Goal: Check status: Check status

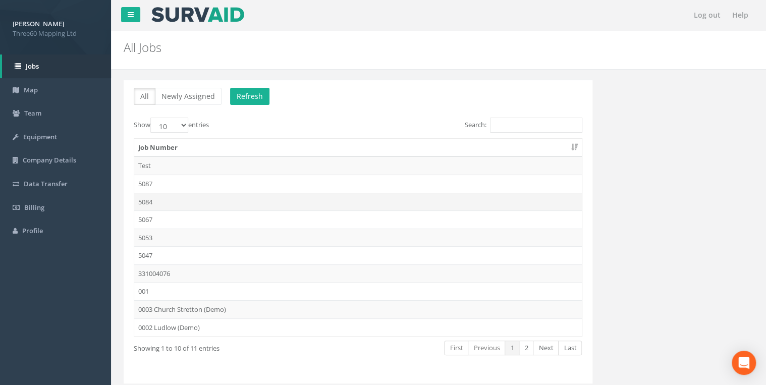
click at [153, 197] on td "5084" at bounding box center [357, 202] width 447 height 18
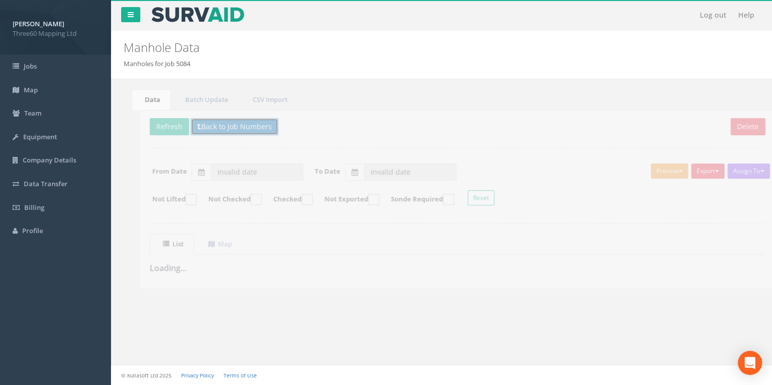
click at [226, 119] on button "Back to Job Numbers" at bounding box center [219, 126] width 88 height 17
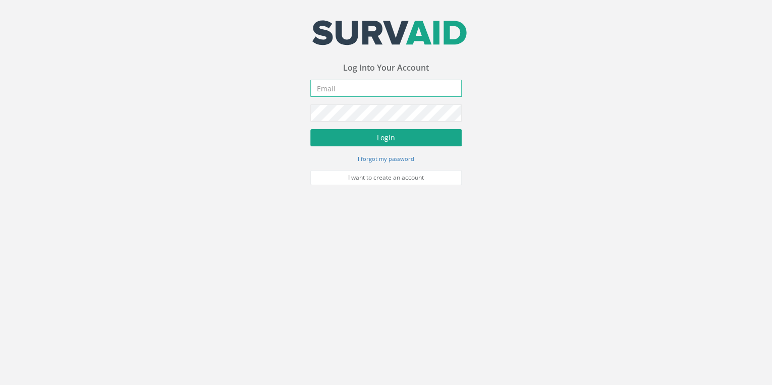
type input "[EMAIL_ADDRESS][DOMAIN_NAME]"
click at [412, 130] on button "Login" at bounding box center [385, 137] width 151 height 17
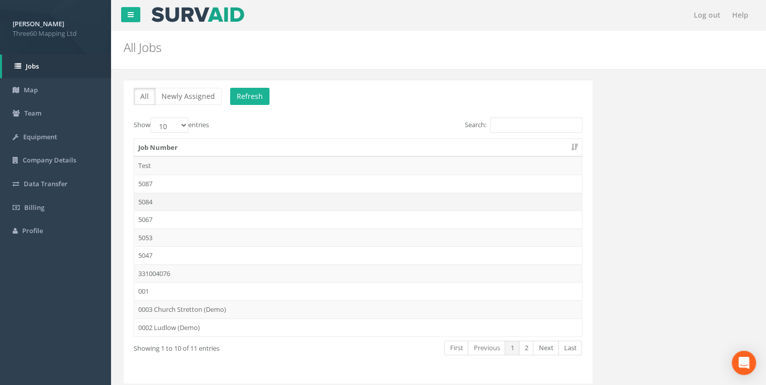
click at [151, 203] on td "5084" at bounding box center [357, 202] width 447 height 18
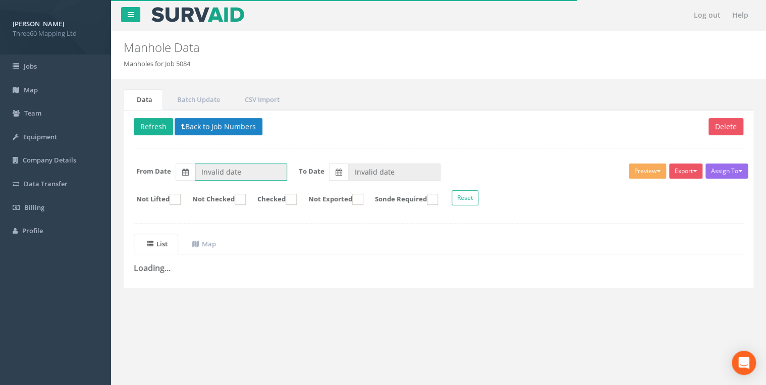
click at [235, 171] on input "Invalid date" at bounding box center [241, 171] width 92 height 17
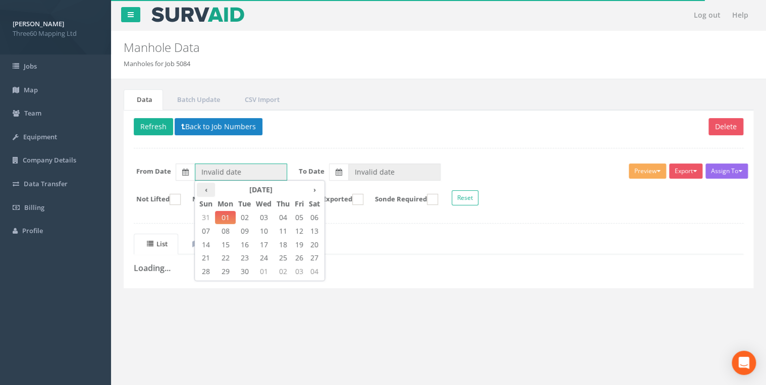
click at [209, 191] on th "‹" at bounding box center [206, 190] width 18 height 14
click at [247, 254] on span "19" at bounding box center [245, 257] width 18 height 13
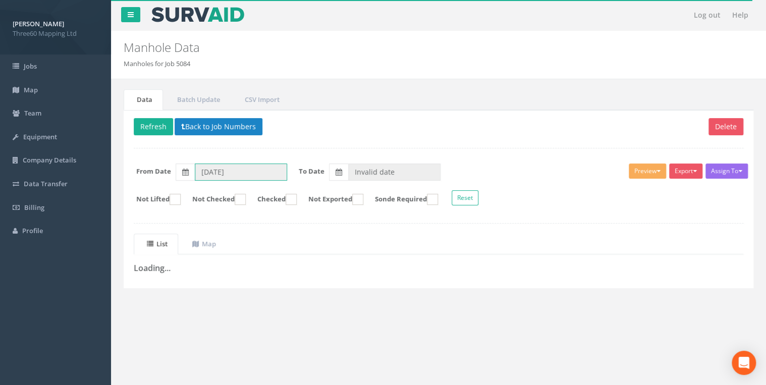
click at [213, 176] on input "19/08/2025" at bounding box center [241, 171] width 92 height 17
click at [210, 177] on input "19/08/2025" at bounding box center [241, 171] width 92 height 17
click at [224, 172] on input "19/08/2025" at bounding box center [241, 171] width 92 height 17
click at [191, 169] on label at bounding box center [185, 171] width 19 height 17
click at [195, 169] on input "19/08/2025" at bounding box center [241, 171] width 92 height 17
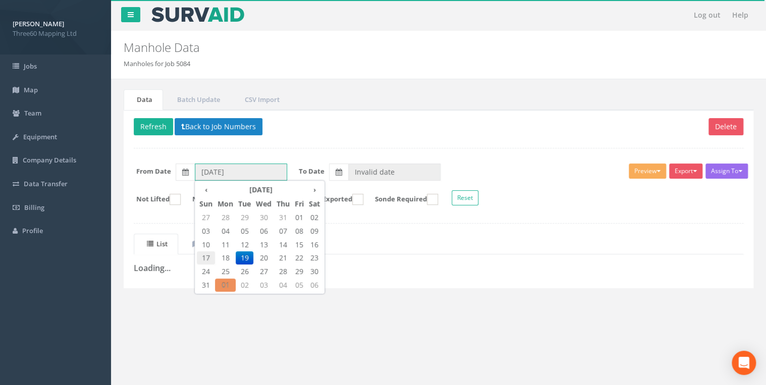
click at [210, 256] on span "17" at bounding box center [206, 257] width 18 height 13
type input "17/08/2025"
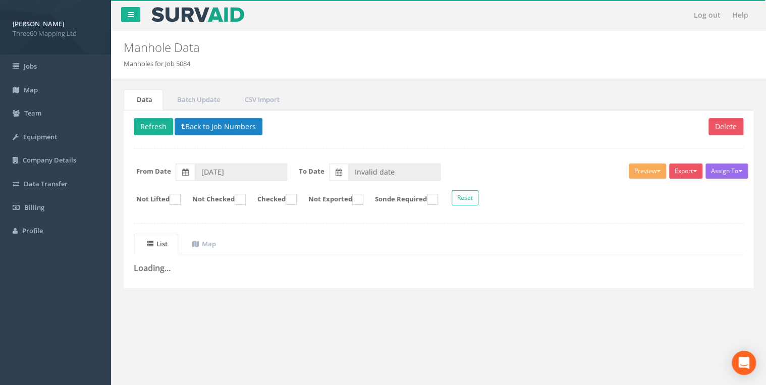
click at [389, 152] on div "Delete Refresh Back to Job Numbers Assign To No Companies Added Export 360 Manh…" at bounding box center [438, 199] width 629 height 178
click at [402, 123] on p "Delete Refresh Back to Job Numbers" at bounding box center [438, 128] width 609 height 20
click at [216, 240] on uib-tab-heading "Map" at bounding box center [204, 243] width 24 height 9
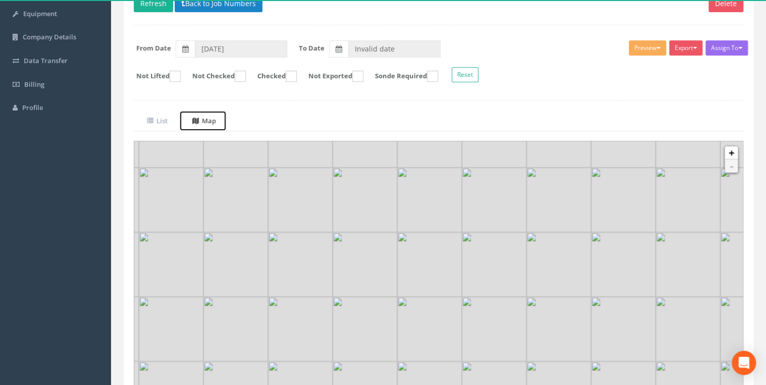
scroll to position [174, 0]
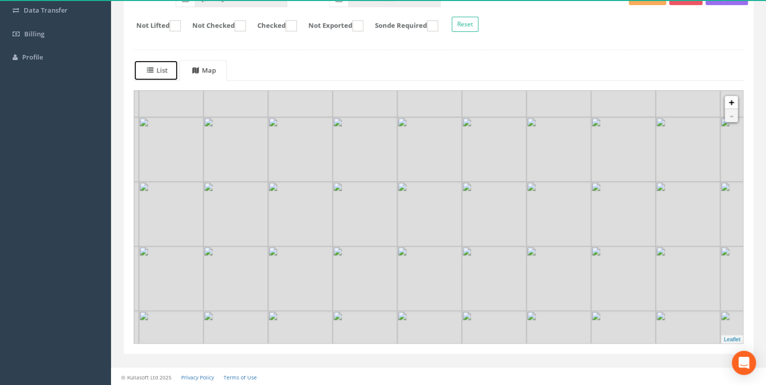
click at [161, 77] on link "List" at bounding box center [156, 70] width 44 height 21
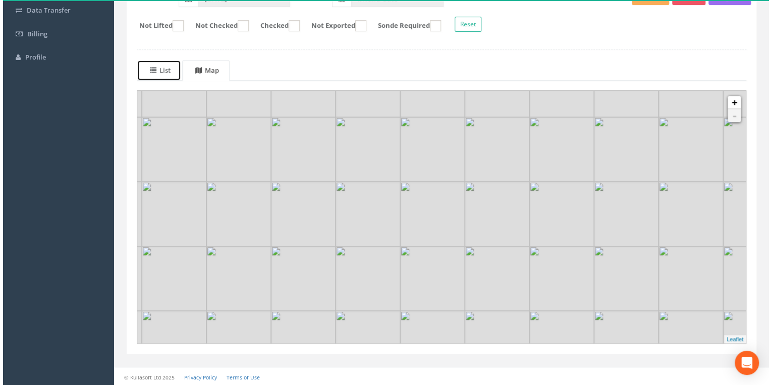
scroll to position [0, 0]
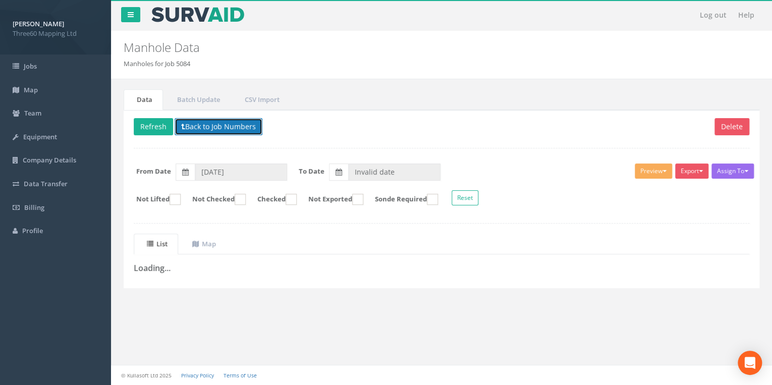
click at [212, 132] on button "Back to Job Numbers" at bounding box center [219, 126] width 88 height 17
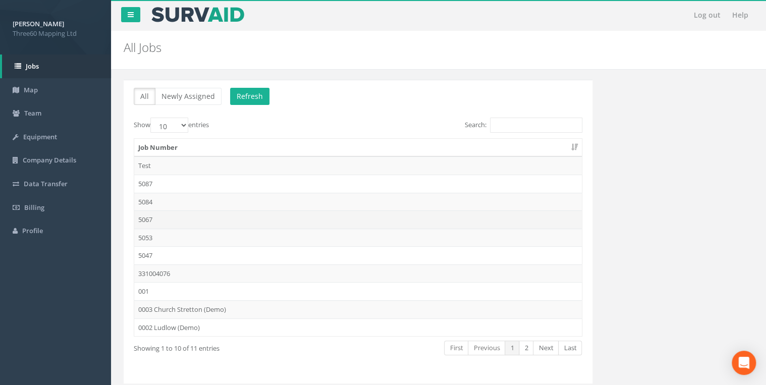
click at [154, 217] on td "5067" at bounding box center [357, 219] width 447 height 18
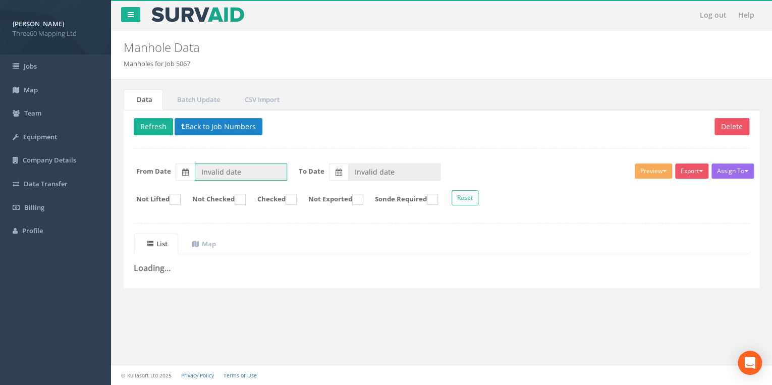
click at [229, 171] on input "Invalid date" at bounding box center [241, 171] width 92 height 17
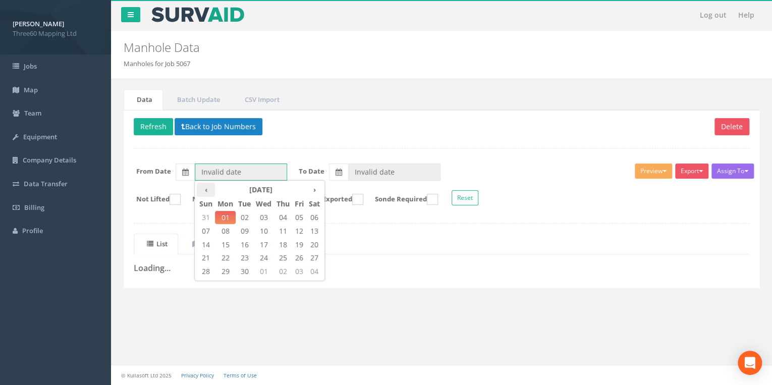
click at [200, 190] on th "‹" at bounding box center [206, 190] width 18 height 14
type input "01/08/2025"
click at [295, 215] on span "01" at bounding box center [299, 217] width 14 height 13
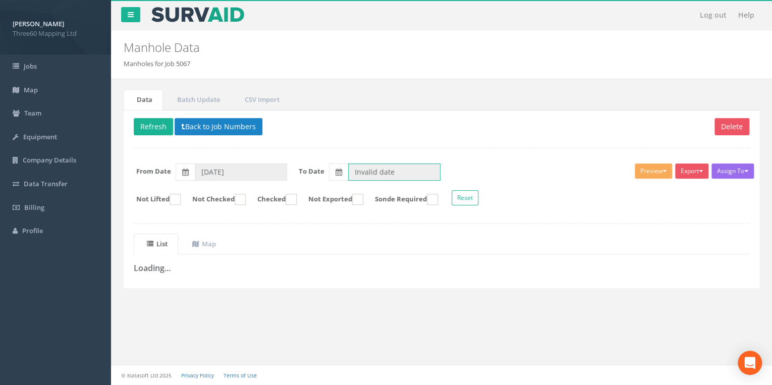
click at [358, 169] on input "Invalid date" at bounding box center [394, 171] width 92 height 17
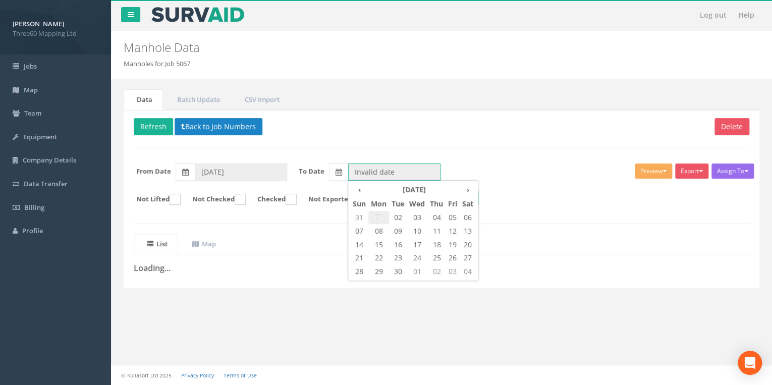
click at [379, 218] on span "01" at bounding box center [378, 217] width 21 height 13
type input "01/09/2025"
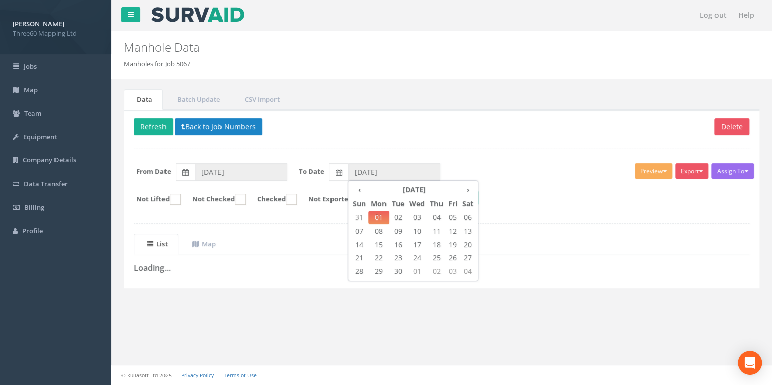
click at [382, 143] on div "Delete Refresh Back to Job Numbers Assign To No Companies Added Export 360 Manh…" at bounding box center [442, 199] width 636 height 178
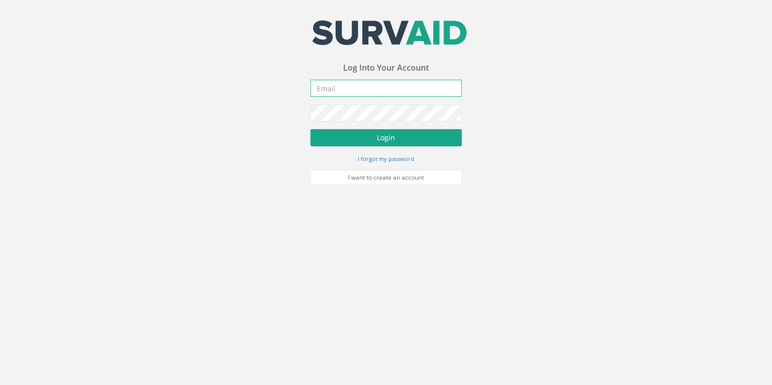
type input "info@360hq.co.uk"
click at [384, 137] on button "Login" at bounding box center [385, 137] width 151 height 17
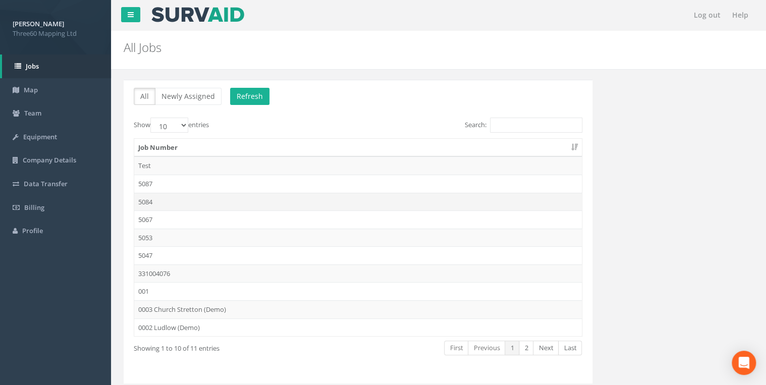
click at [146, 200] on td "5084" at bounding box center [357, 202] width 447 height 18
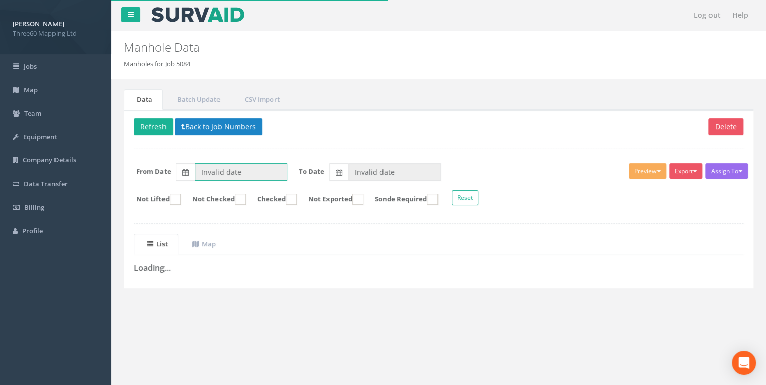
click at [205, 174] on input "Invalid date" at bounding box center [241, 171] width 92 height 17
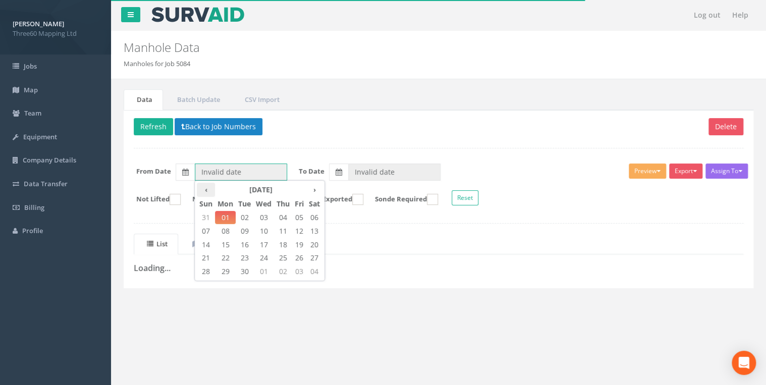
click at [200, 193] on th "‹" at bounding box center [206, 190] width 18 height 14
type input "01/08/2025"
click at [296, 217] on span "01" at bounding box center [299, 217] width 14 height 13
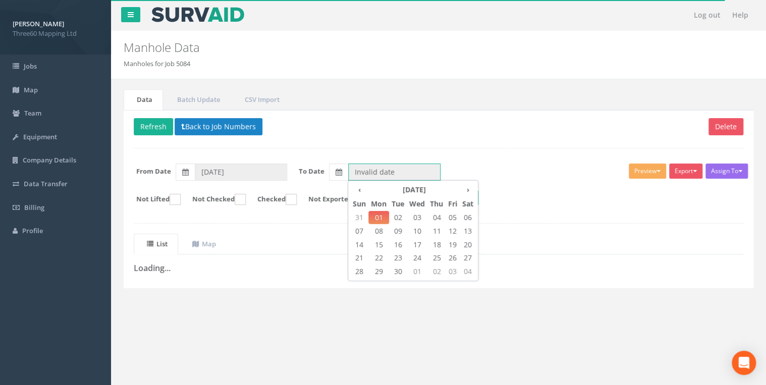
click at [357, 174] on input "Invalid date" at bounding box center [394, 171] width 92 height 17
click at [388, 218] on span "01" at bounding box center [378, 217] width 21 height 13
type input "01/09/2025"
click at [352, 101] on ul "Data Batch Update CSV Import" at bounding box center [438, 99] width 629 height 21
